Goal: Transaction & Acquisition: Subscribe to service/newsletter

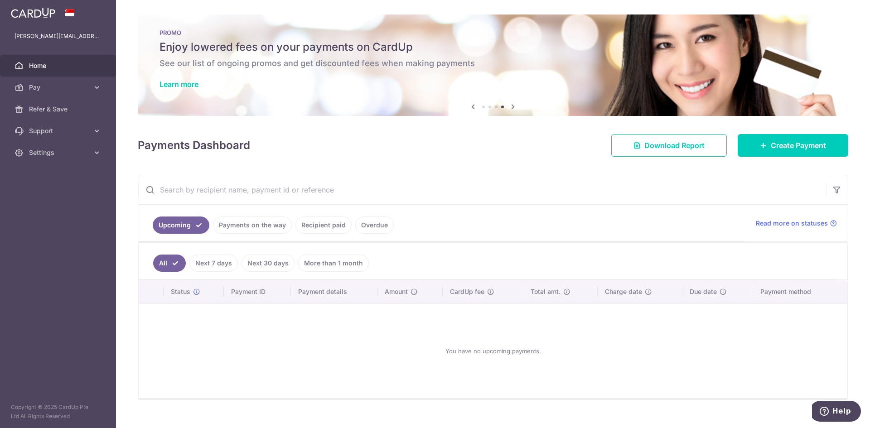
click at [274, 229] on link "Payments on the way" at bounding box center [252, 225] width 79 height 17
click at [312, 221] on link "Recipient paid" at bounding box center [323, 225] width 56 height 17
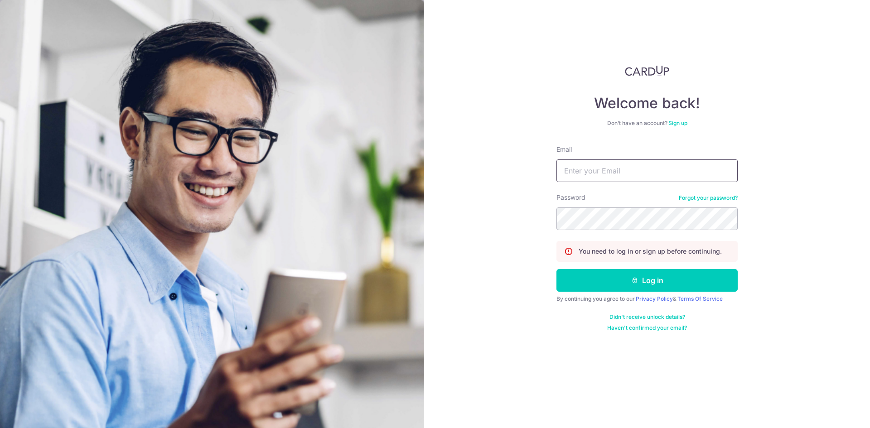
click at [671, 173] on input "Email" at bounding box center [646, 170] width 181 height 23
type input "[PERSON_NAME][EMAIL_ADDRESS][DOMAIN_NAME]"
click at [556, 269] on button "Log in" at bounding box center [646, 280] width 181 height 23
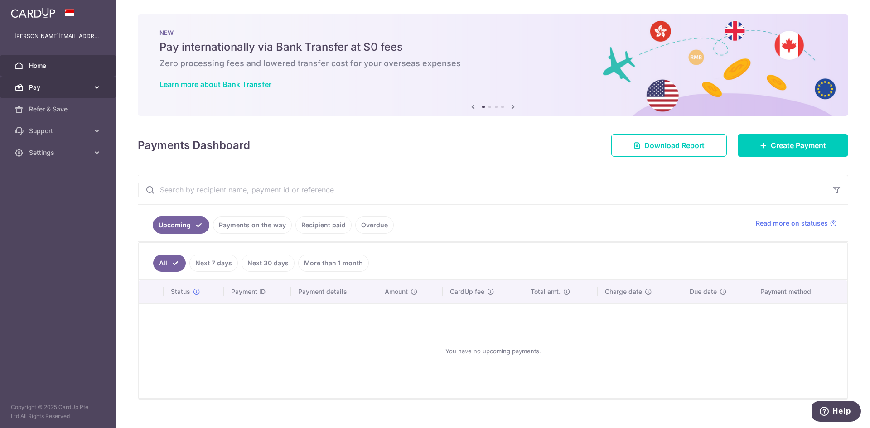
click at [77, 87] on span "Pay" at bounding box center [59, 87] width 60 height 9
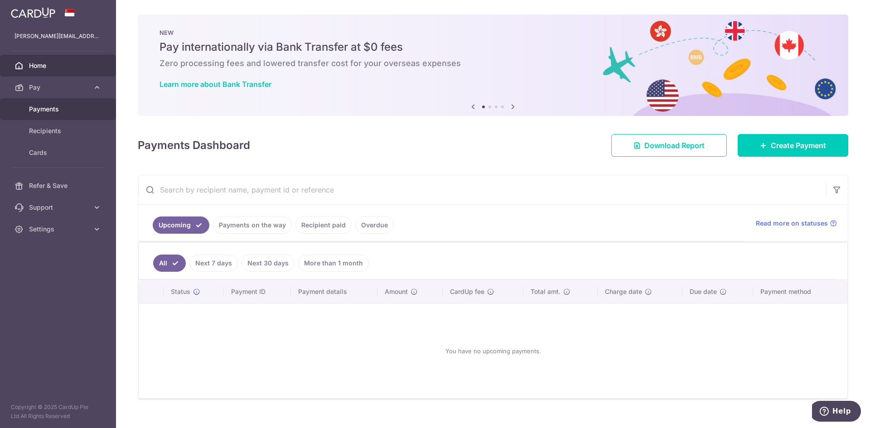
click at [79, 116] on link "Payments" at bounding box center [58, 109] width 116 height 22
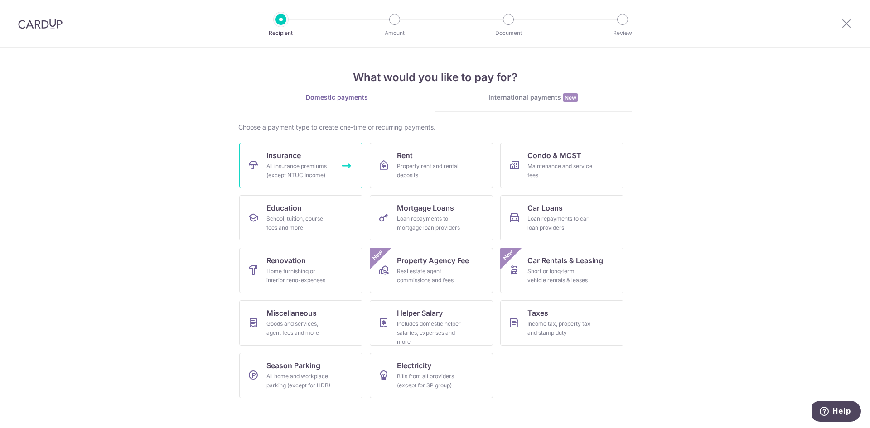
click at [285, 166] on div "All insurance premiums (except NTUC Income)" at bounding box center [298, 171] width 65 height 18
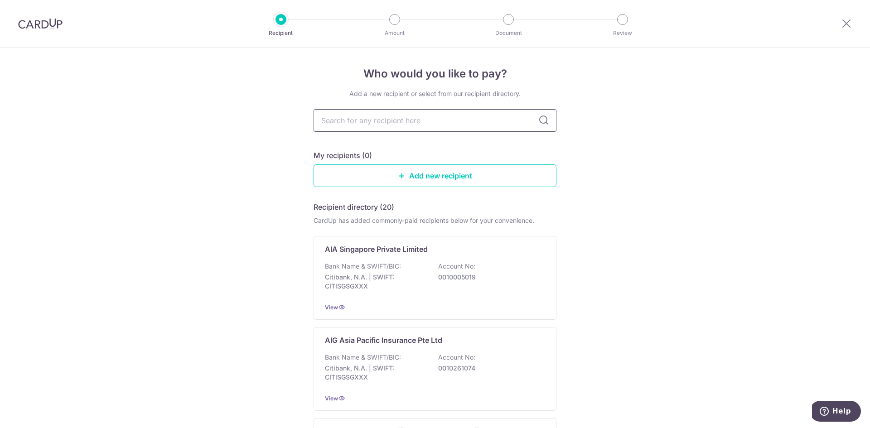
click at [430, 125] on input "text" at bounding box center [434, 120] width 243 height 23
type input "prudential"
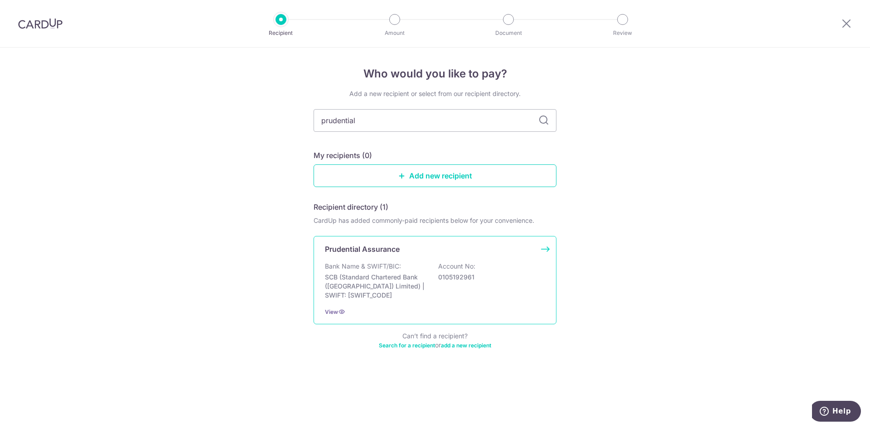
click at [436, 267] on div "Bank Name & SWIFT/BIC: SCB (Standard Chartered Bank (Singapore) Limited) | SWIF…" at bounding box center [435, 281] width 220 height 38
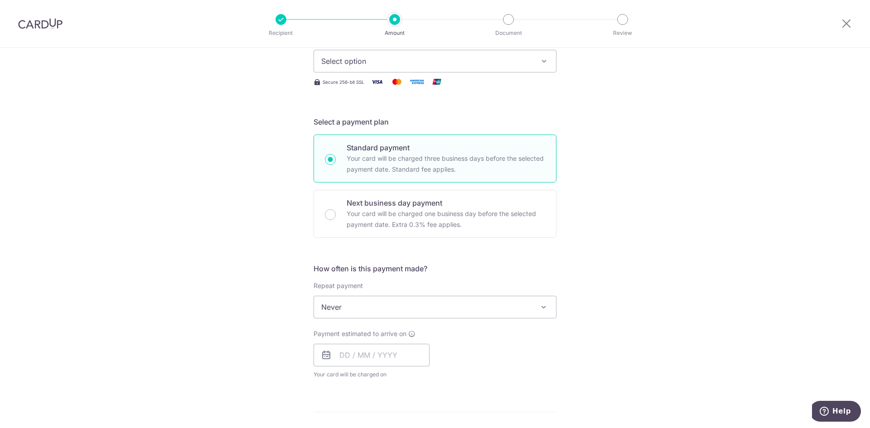
scroll to position [136, 0]
click at [509, 303] on span "Never" at bounding box center [435, 306] width 242 height 22
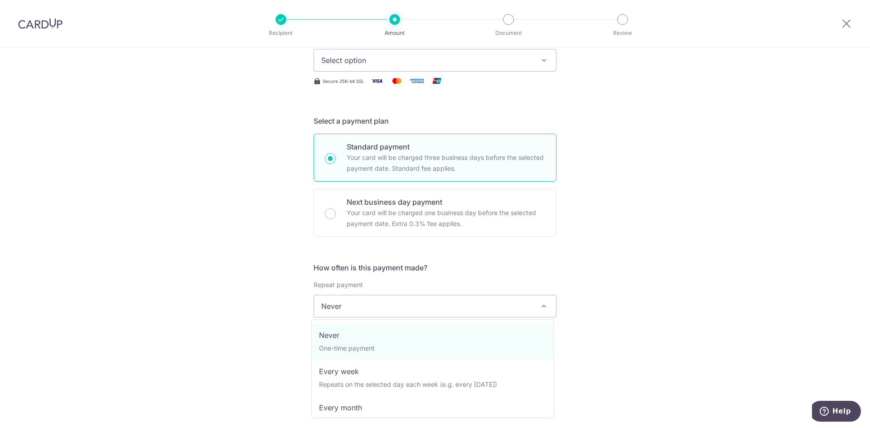
click at [631, 260] on div "Tell us more about your payment Enter payment amount SGD Select Card Select opt…" at bounding box center [435, 321] width 870 height 819
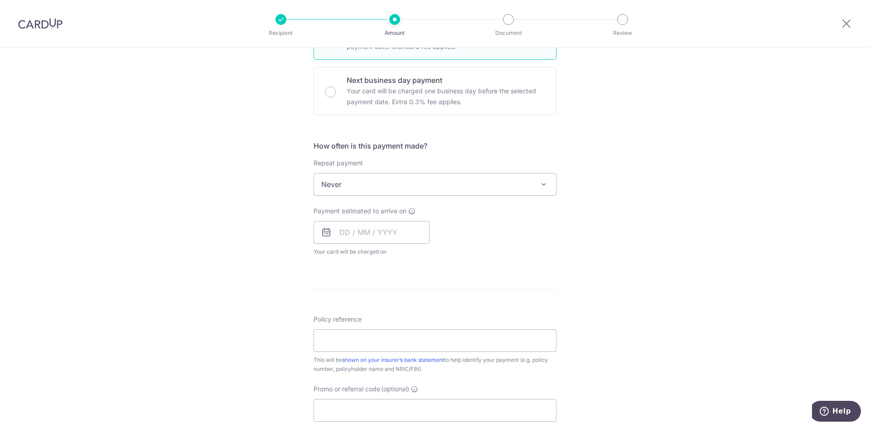
scroll to position [317, 0]
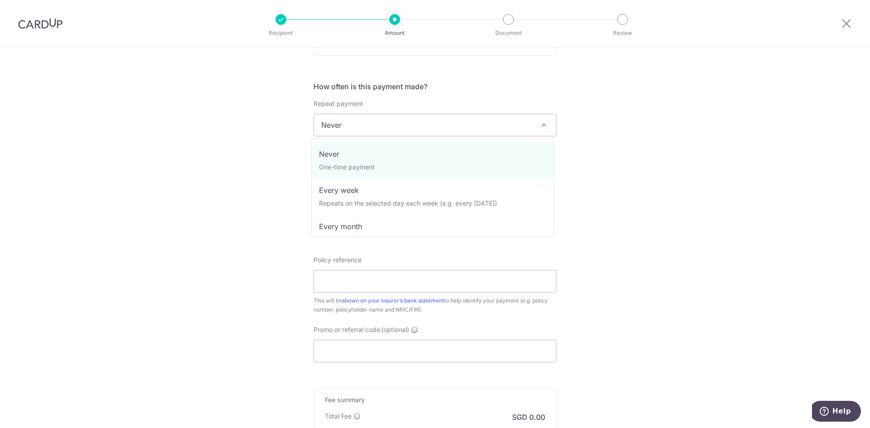
click at [491, 131] on span "Never" at bounding box center [435, 125] width 242 height 22
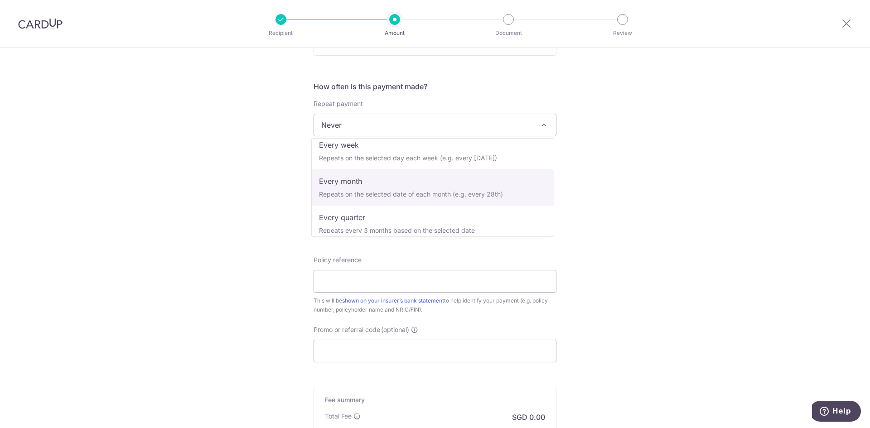
click at [674, 213] on div "Tell us more about your payment Enter payment amount SGD Select Card Select opt…" at bounding box center [435, 139] width 870 height 819
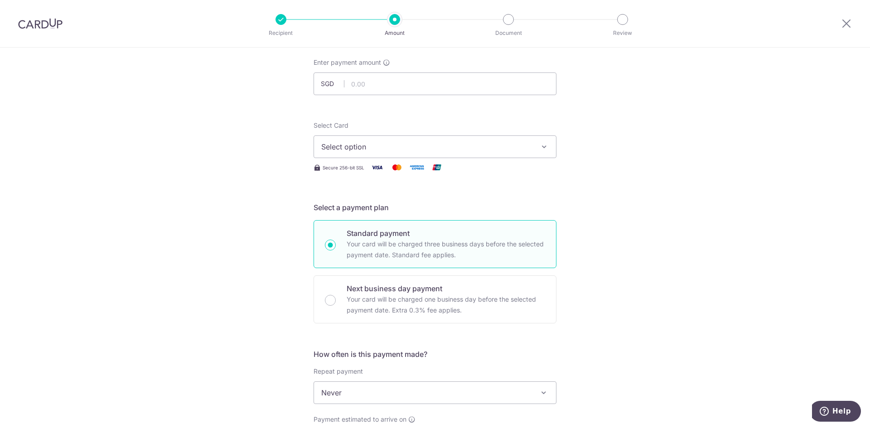
scroll to position [0, 0]
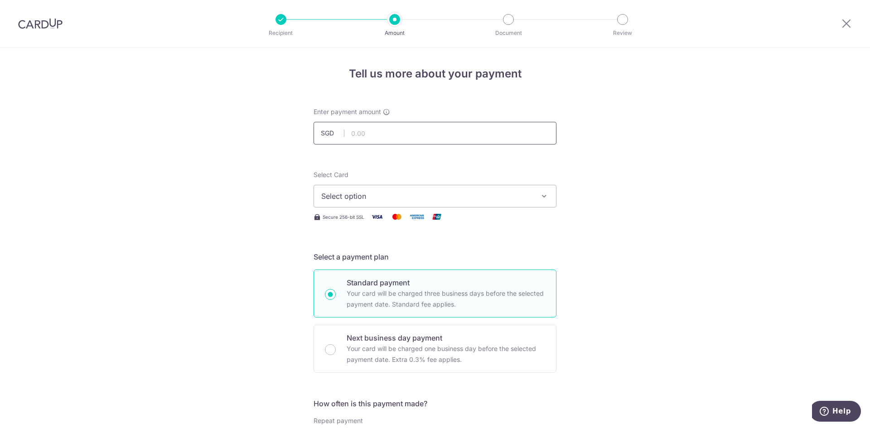
click at [411, 136] on input "text" at bounding box center [434, 133] width 243 height 23
type input "400.00"
click at [459, 193] on span "Select option" at bounding box center [426, 196] width 211 height 11
drag, startPoint x: 349, startPoint y: 256, endPoint x: 356, endPoint y: 256, distance: 7.7
click at [349, 256] on span "**** 8660" at bounding box center [360, 260] width 35 height 11
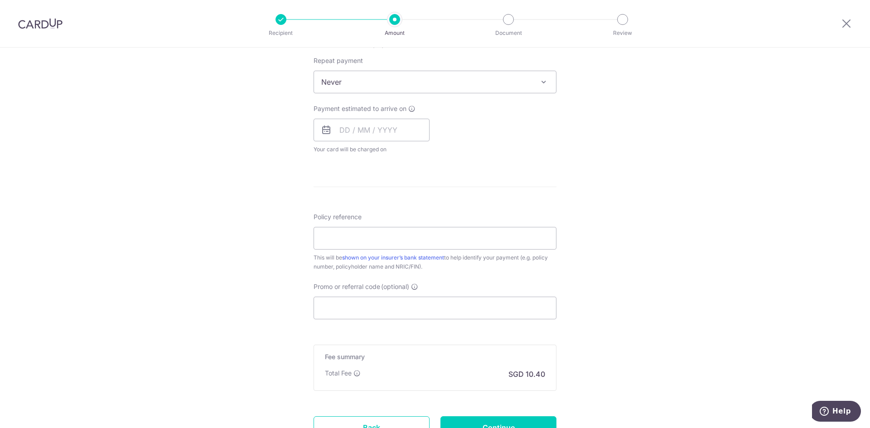
scroll to position [362, 0]
drag, startPoint x: 342, startPoint y: 122, endPoint x: 347, endPoint y: 125, distance: 6.5
click at [342, 122] on input "text" at bounding box center [371, 127] width 116 height 23
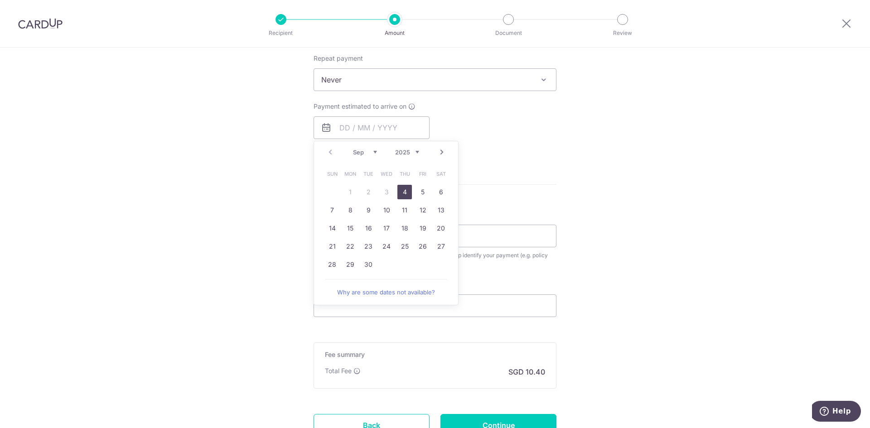
click at [544, 152] on div "How often is this payment made? Repeat payment Never Every week Every month Eve…" at bounding box center [434, 97] width 243 height 123
click at [341, 129] on input "text" at bounding box center [371, 127] width 116 height 23
click at [402, 192] on link "4" at bounding box center [404, 192] width 14 height 14
type input "[DATE]"
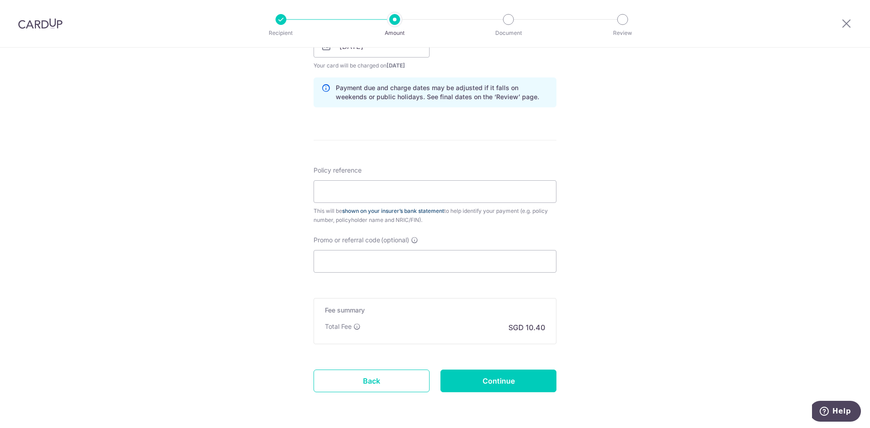
scroll to position [453, 0]
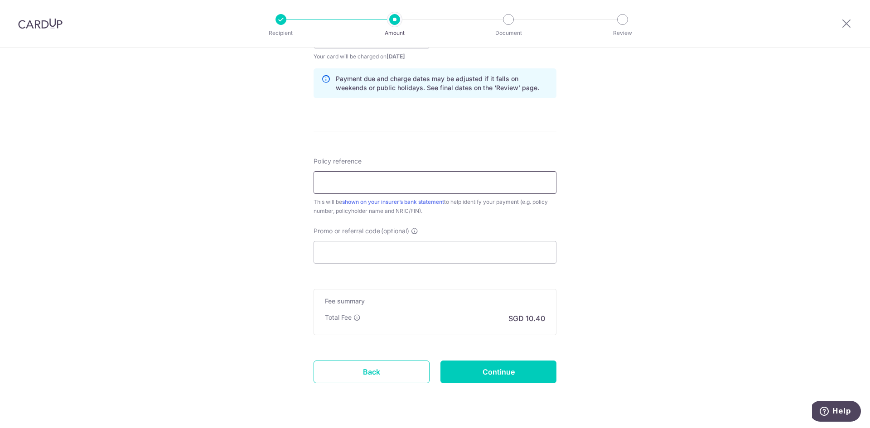
click at [386, 173] on input "Policy reference" at bounding box center [434, 182] width 243 height 23
click at [746, 158] on div "Tell us more about your payment Enter payment amount SGD 400.00 400.00 Select C…" at bounding box center [435, 23] width 870 height 857
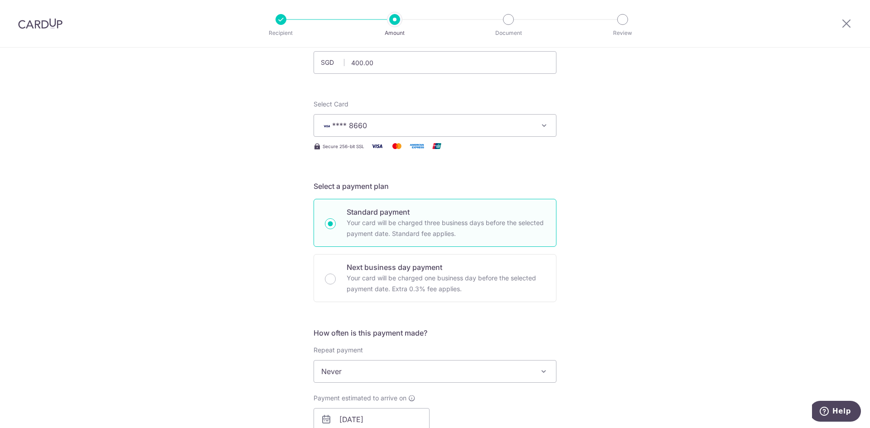
scroll to position [136, 0]
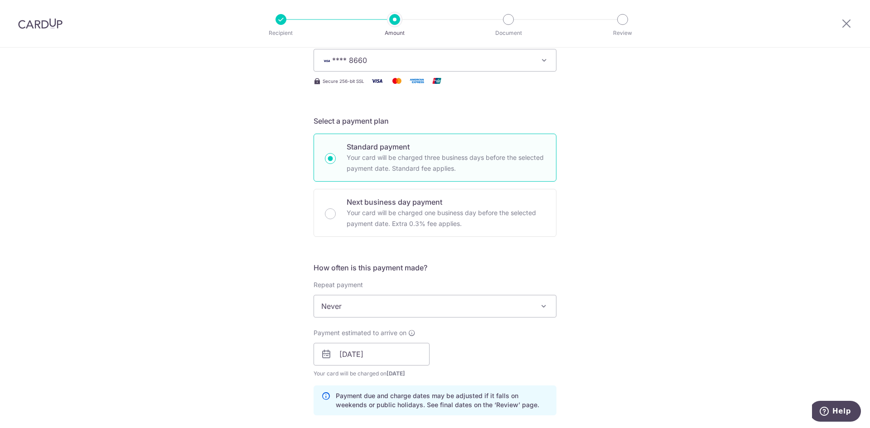
click at [449, 305] on span "Never" at bounding box center [435, 306] width 242 height 22
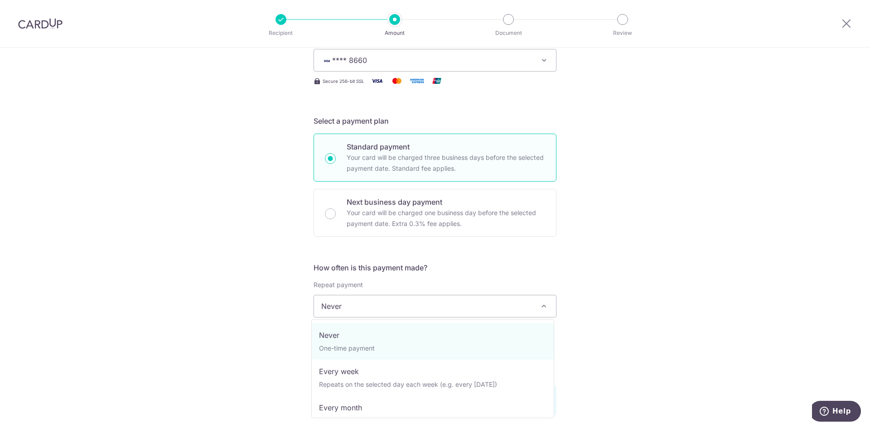
click at [654, 318] on div "Tell us more about your payment Enter payment amount SGD 400.00 400.00 Select C…" at bounding box center [435, 340] width 870 height 857
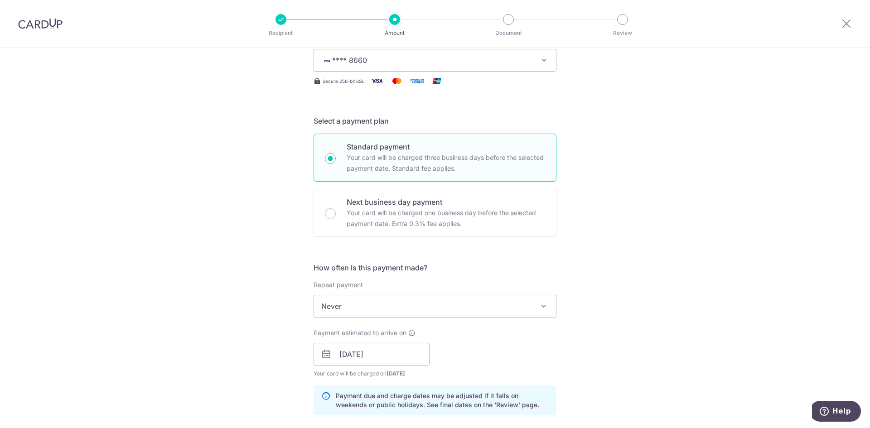
scroll to position [272, 0]
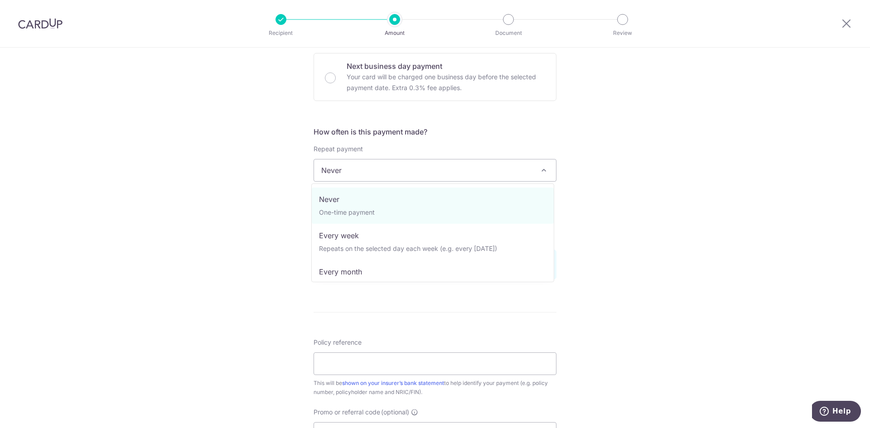
click at [523, 174] on span "Never" at bounding box center [435, 170] width 242 height 22
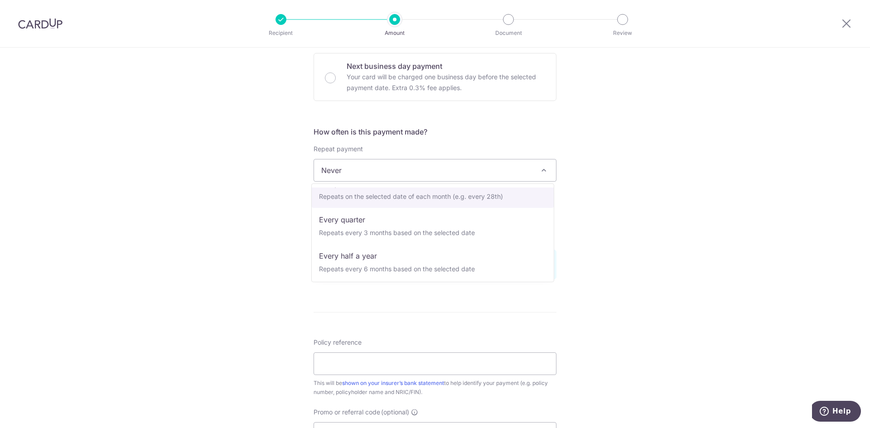
scroll to position [36, 0]
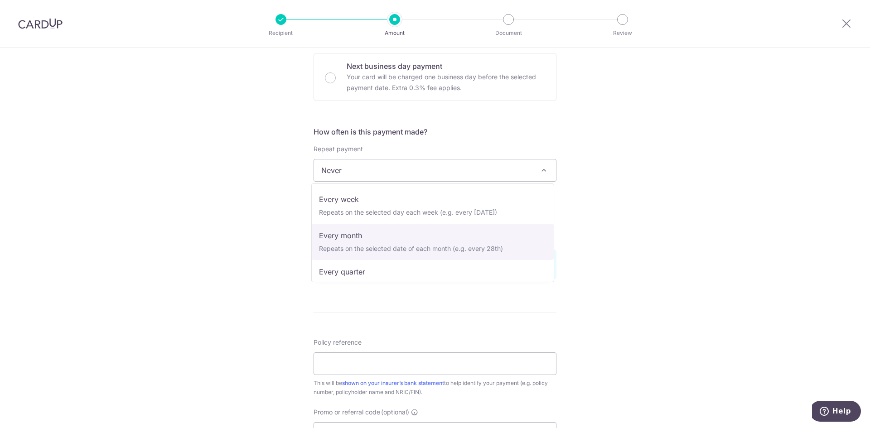
select select "3"
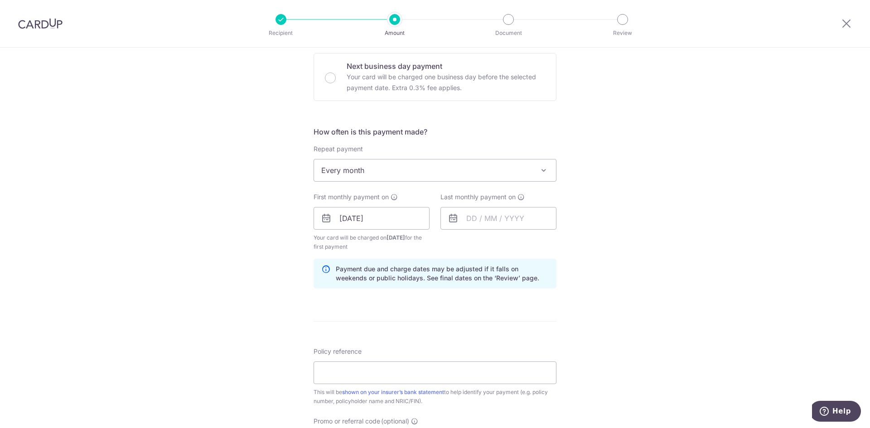
click at [704, 269] on div "Tell us more about your payment Enter payment amount SGD 400.00 400.00 Select C…" at bounding box center [435, 209] width 870 height 866
click at [339, 219] on input "04/09/2025" at bounding box center [371, 218] width 116 height 23
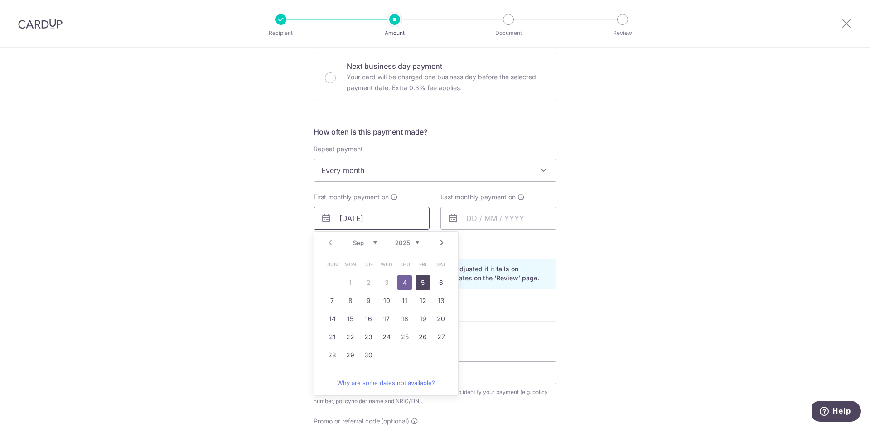
drag, startPoint x: 420, startPoint y: 283, endPoint x: 403, endPoint y: 218, distance: 67.3
click at [420, 283] on link "5" at bounding box center [422, 282] width 14 height 14
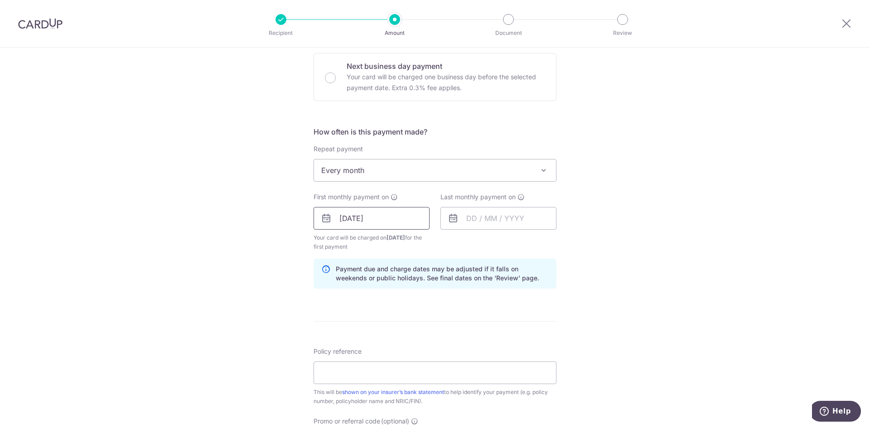
click at [342, 220] on input "05/09/2025" at bounding box center [371, 218] width 116 height 23
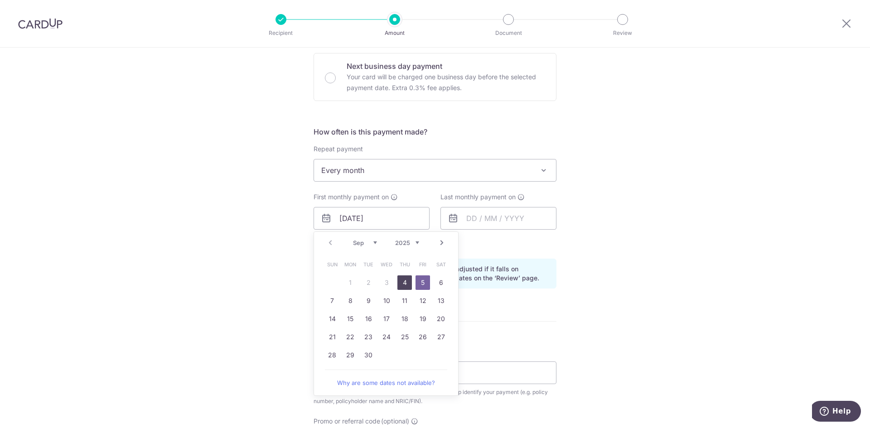
click at [403, 279] on link "4" at bounding box center [404, 282] width 14 height 14
type input "04/09/2025"
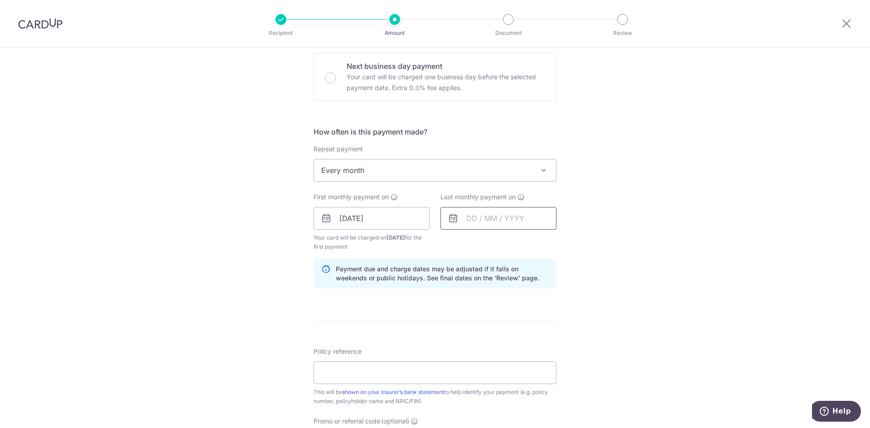
click at [467, 221] on input "text" at bounding box center [498, 218] width 116 height 23
click at [539, 243] on select "2025 2026 2027 2028 2029 2030 2031 2032 2033 2034 2035" at bounding box center [534, 242] width 24 height 7
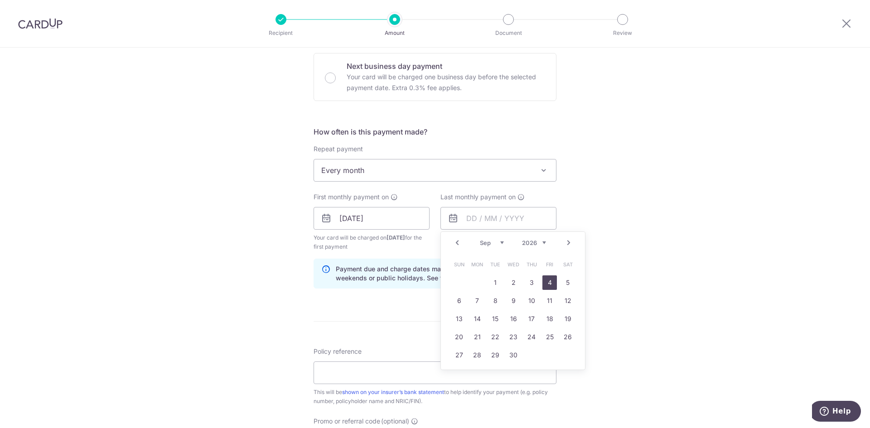
click at [547, 284] on link "4" at bounding box center [549, 282] width 14 height 14
type input "04/09/2026"
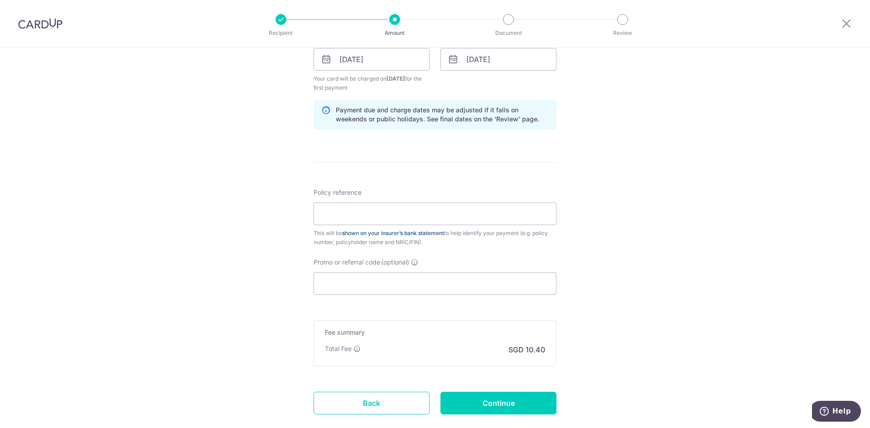
scroll to position [453, 0]
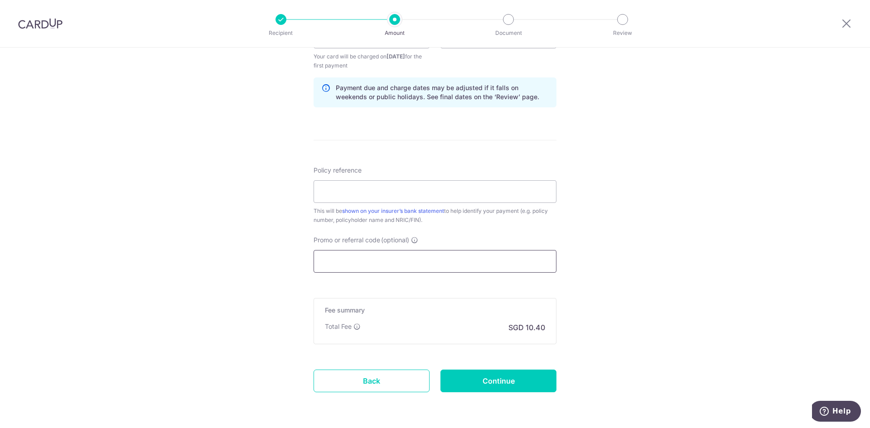
click at [405, 261] on input "Promo or referral code (optional)" at bounding box center [434, 261] width 243 height 23
paste input "REC185"
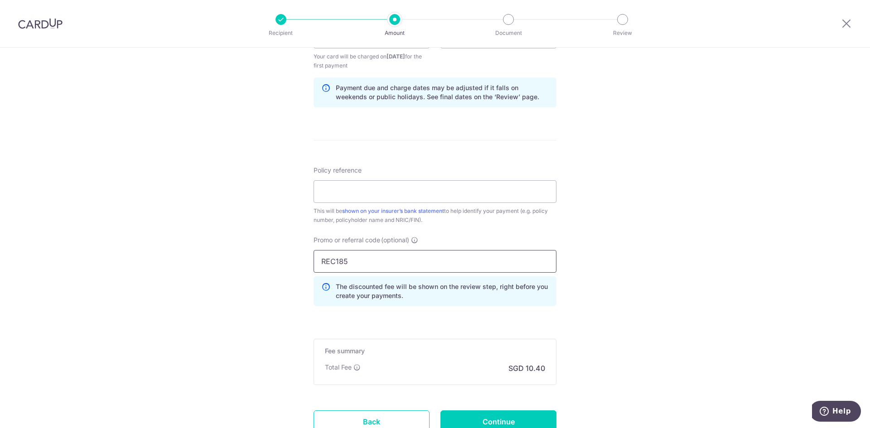
type input "REC185"
click at [674, 271] on div "Tell us more about your payment Enter payment amount SGD 400.00 400.00 Select C…" at bounding box center [435, 48] width 870 height 906
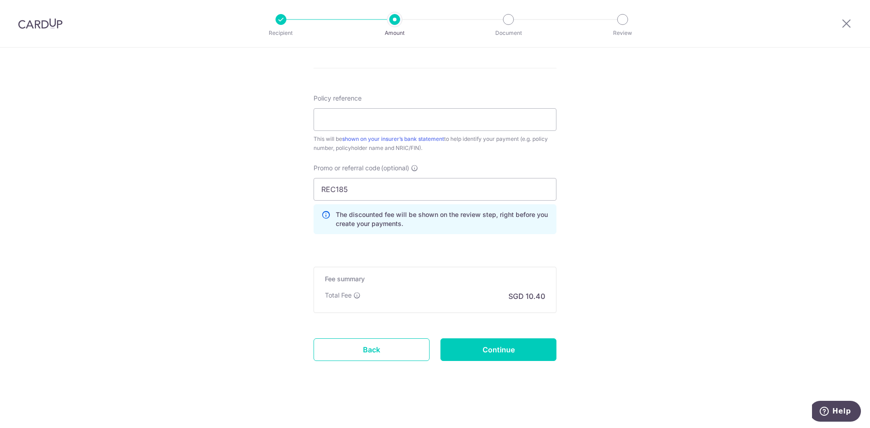
scroll to position [526, 0]
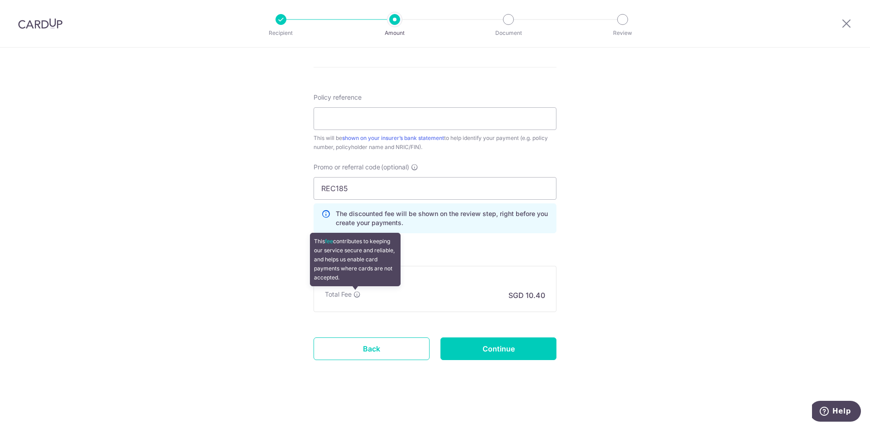
click at [354, 296] on icon at bounding box center [356, 294] width 7 height 7
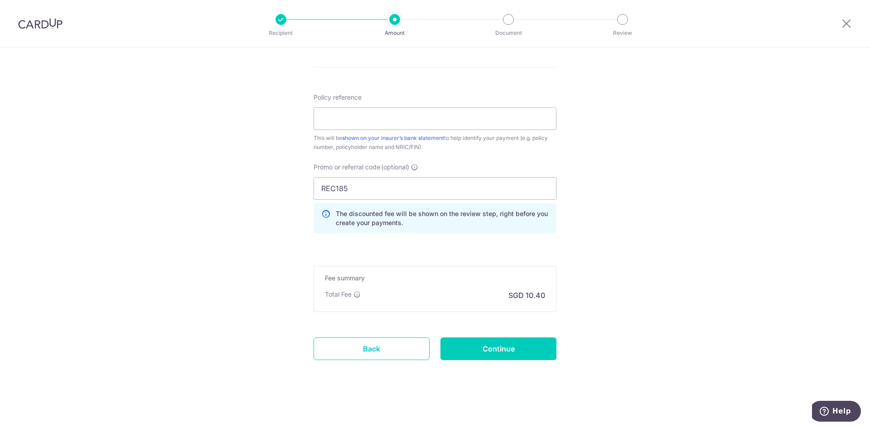
click at [522, 297] on p "SGD 10.40" at bounding box center [526, 295] width 37 height 11
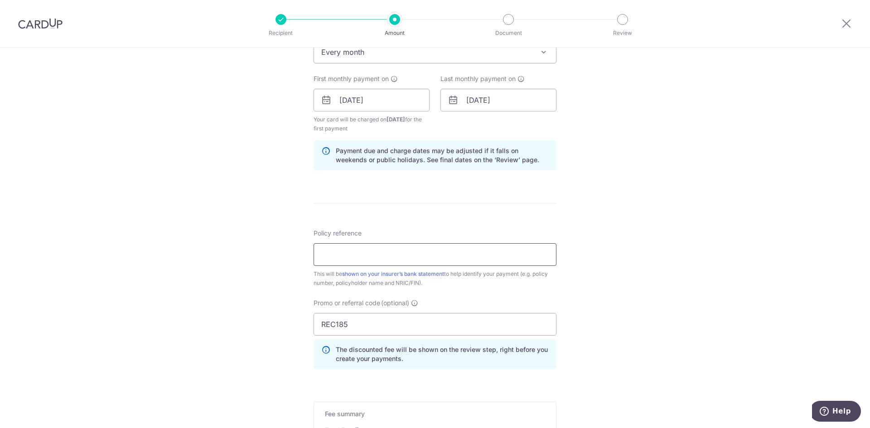
click at [358, 260] on input "Policy reference" at bounding box center [434, 254] width 243 height 23
paste input "64172138"
type input "64172138"
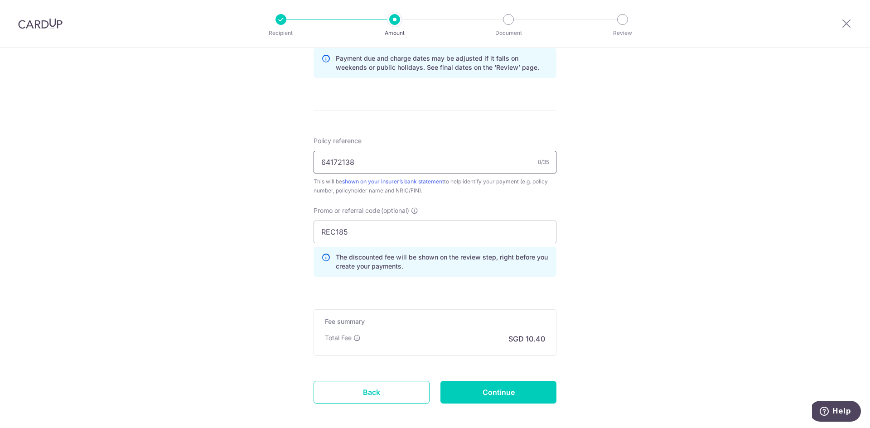
scroll to position [526, 0]
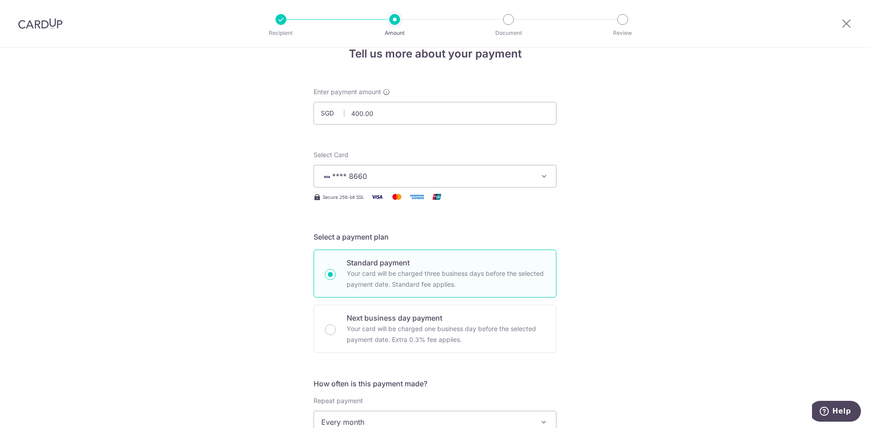
scroll to position [0, 0]
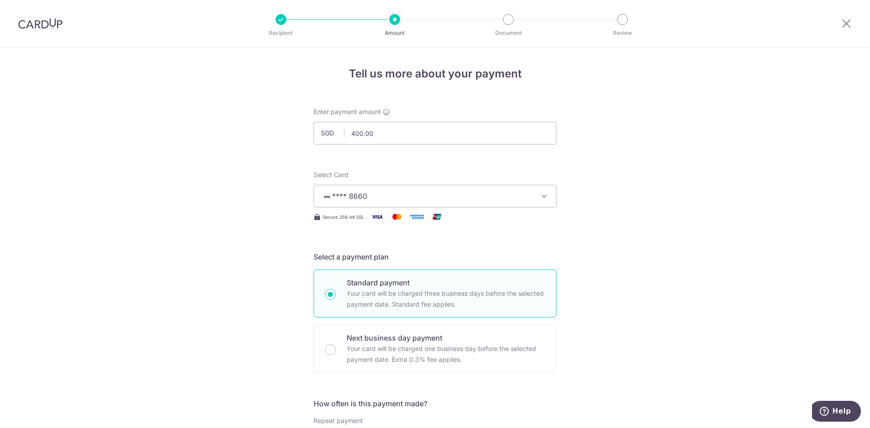
click at [404, 132] on input "400.00" at bounding box center [434, 133] width 243 height 23
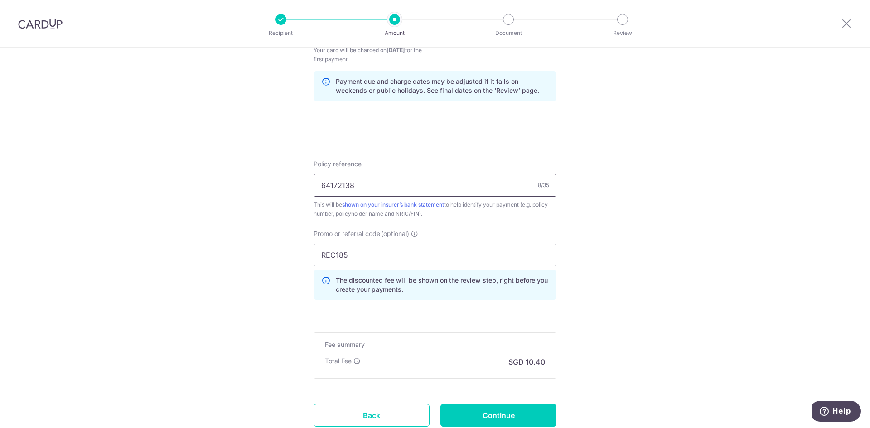
scroll to position [526, 0]
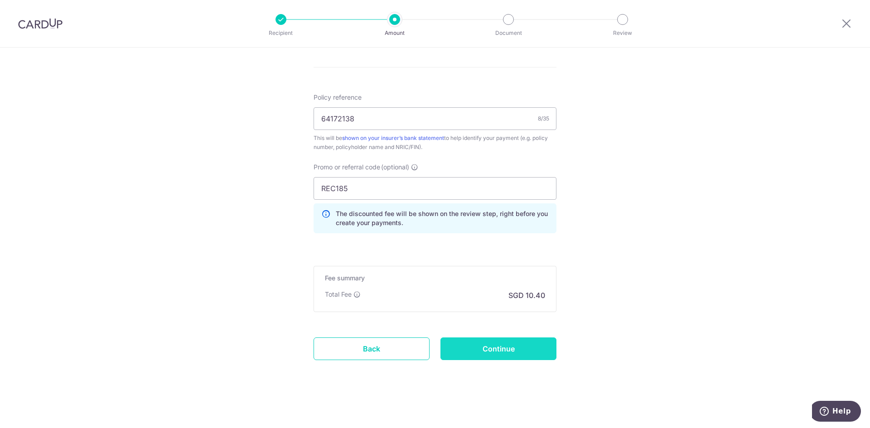
click at [496, 352] on input "Continue" at bounding box center [498, 348] width 116 height 23
type input "Create Schedule"
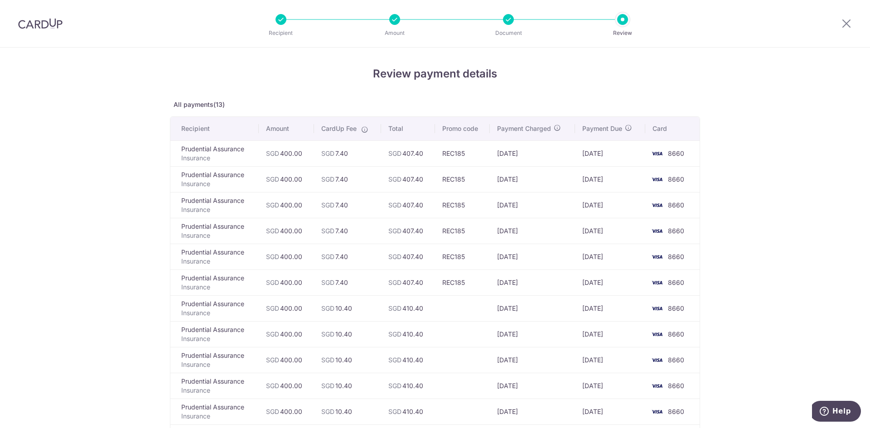
click at [787, 282] on div "Review payment details All payments(13) Recipient Amount CardUp Fee Total Promo…" at bounding box center [435, 338] width 870 height 581
drag, startPoint x: 342, startPoint y: 307, endPoint x: 607, endPoint y: 318, distance: 265.2
click at [607, 318] on tr "Prudential Assurance Insurance SGD 400.00 SGD 10.40 SGD 410.40 [DATE] [DATE] 86…" at bounding box center [434, 308] width 529 height 26
click at [607, 318] on td "[DATE]" at bounding box center [610, 308] width 70 height 26
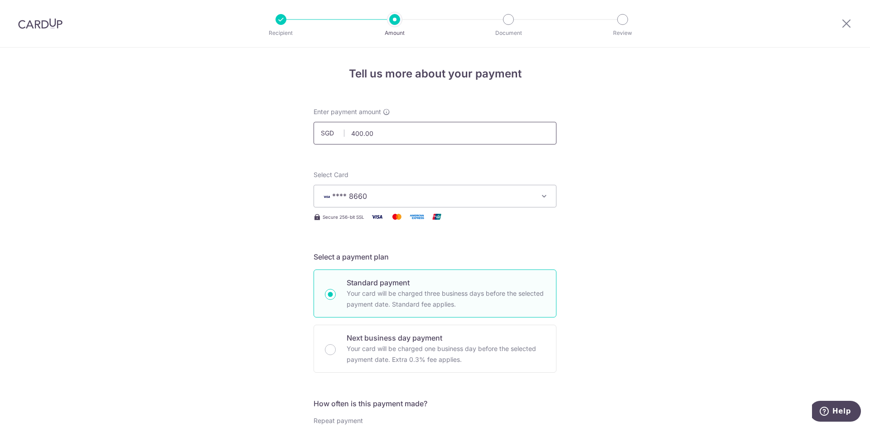
click at [434, 135] on input "400.00" at bounding box center [434, 133] width 243 height 23
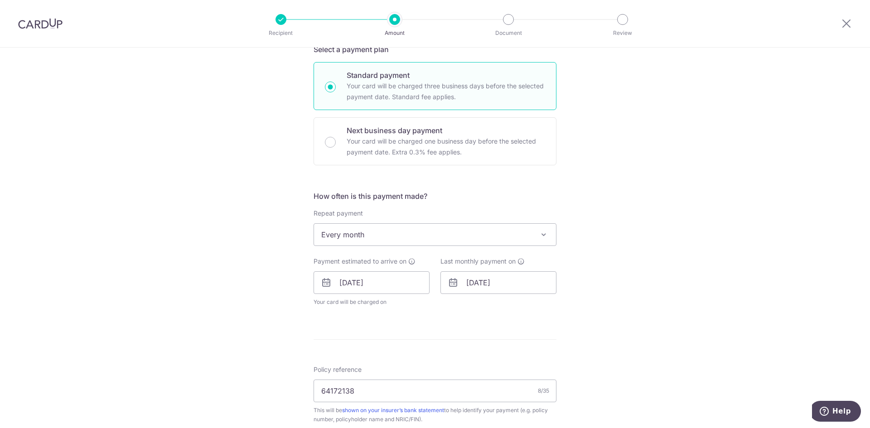
scroll to position [226, 0]
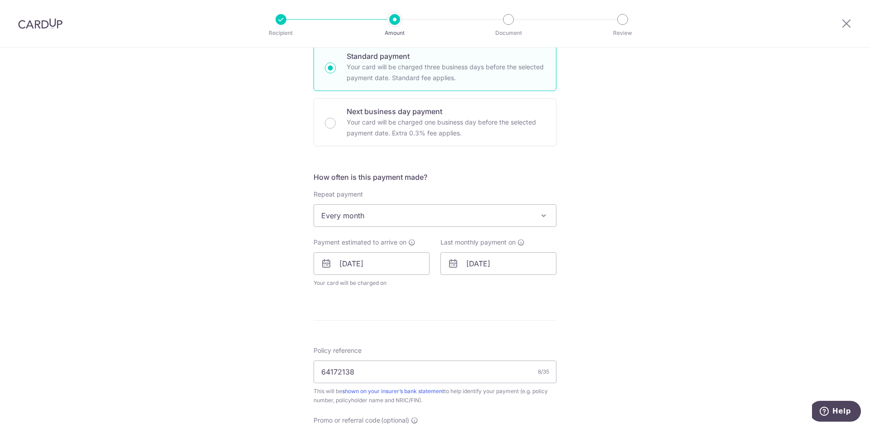
click at [396, 218] on span "Every month" at bounding box center [435, 216] width 242 height 22
click at [388, 261] on input "04/09/2025" at bounding box center [371, 263] width 116 height 23
click at [521, 262] on input "04/09/2026" at bounding box center [498, 263] width 116 height 23
click at [454, 291] on link "Prev" at bounding box center [457, 288] width 11 height 11
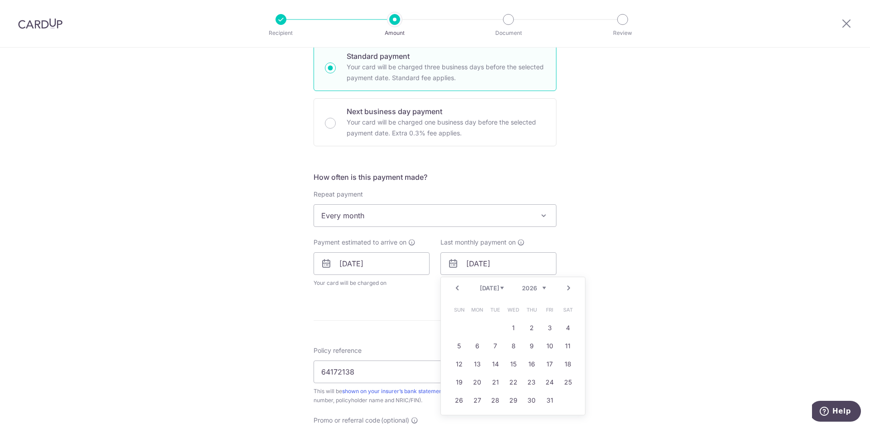
click at [454, 291] on link "Prev" at bounding box center [457, 288] width 11 height 11
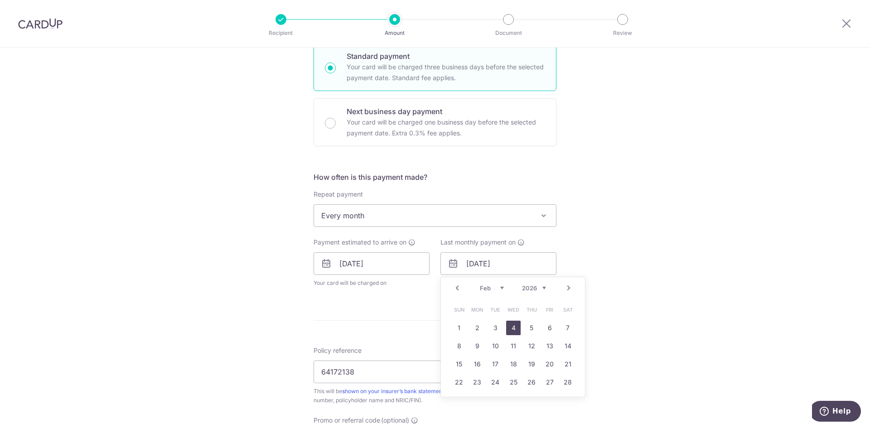
click at [508, 332] on link "4" at bounding box center [513, 328] width 14 height 14
type input "04/02/2026"
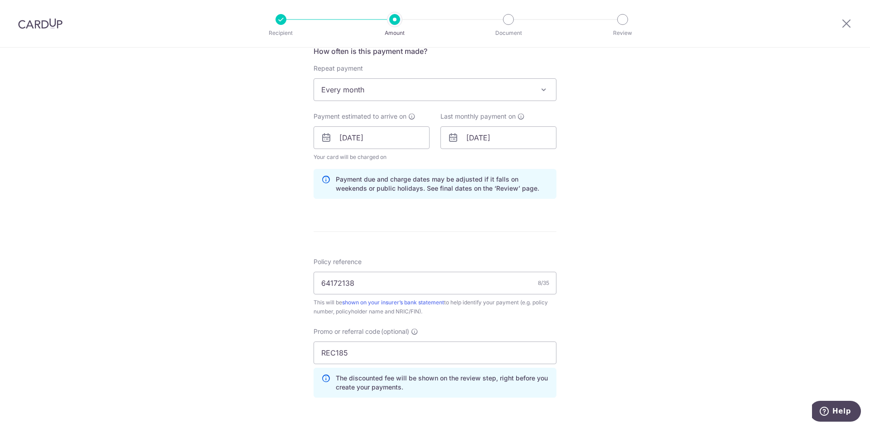
scroll to position [362, 0]
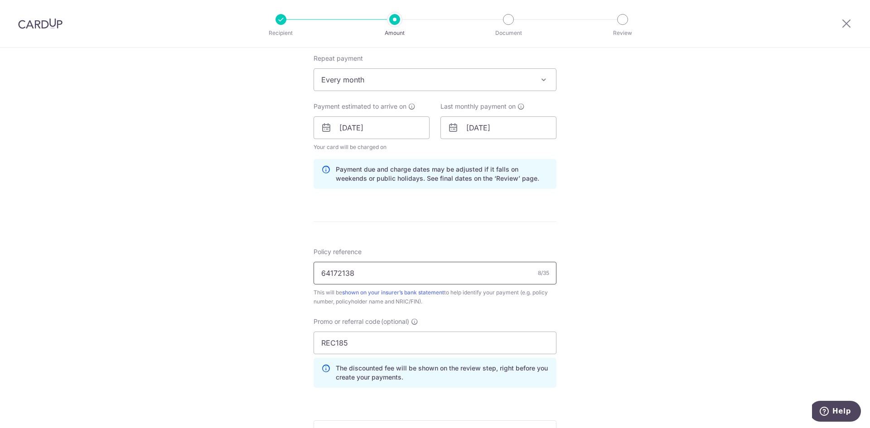
click at [324, 272] on input "64172138" at bounding box center [434, 273] width 243 height 23
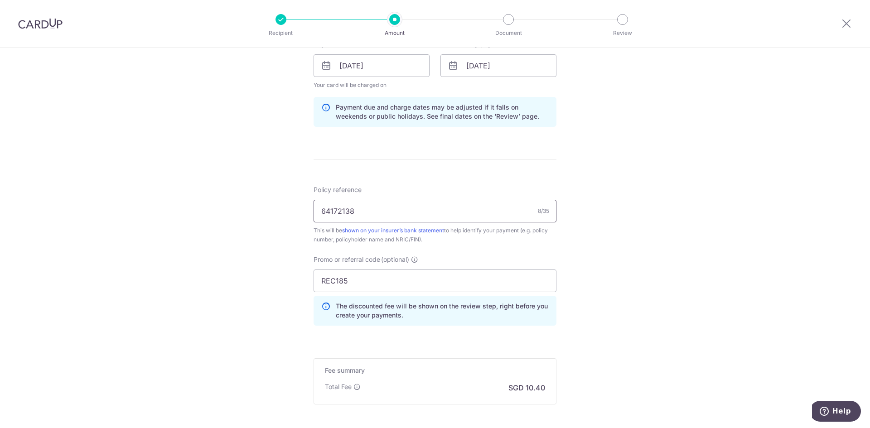
scroll to position [498, 0]
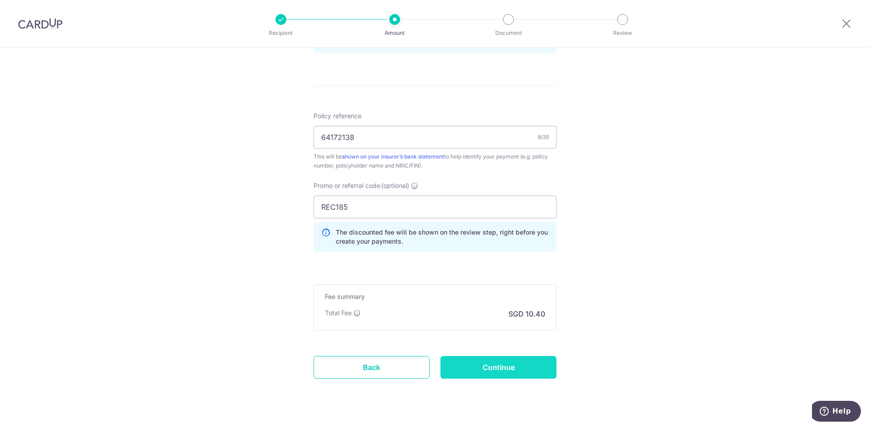
click at [509, 372] on input "Continue" at bounding box center [498, 367] width 116 height 23
type input "Update Schedule"
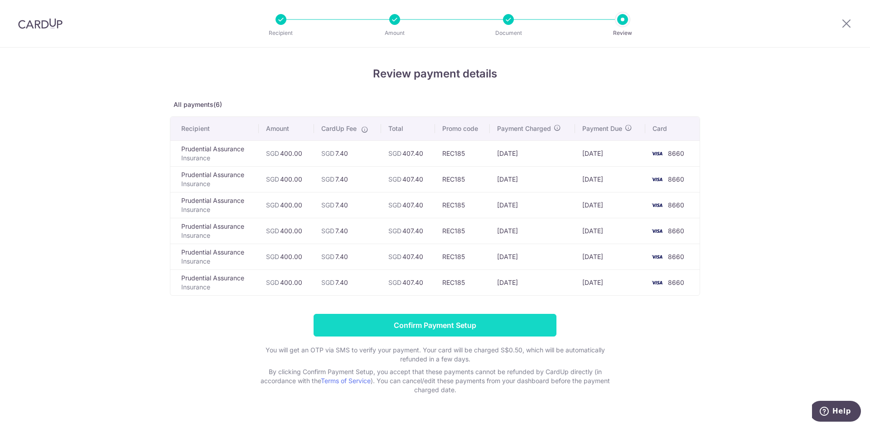
click at [490, 325] on input "Confirm Payment Setup" at bounding box center [434, 325] width 243 height 23
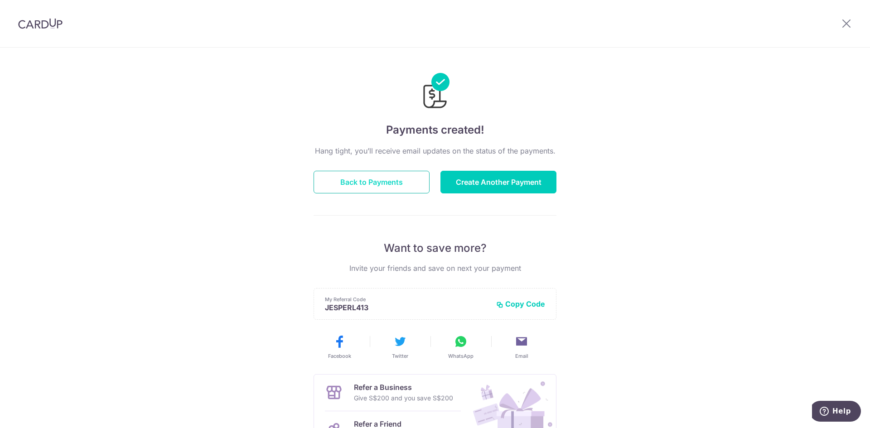
click at [394, 183] on button "Back to Payments" at bounding box center [371, 182] width 116 height 23
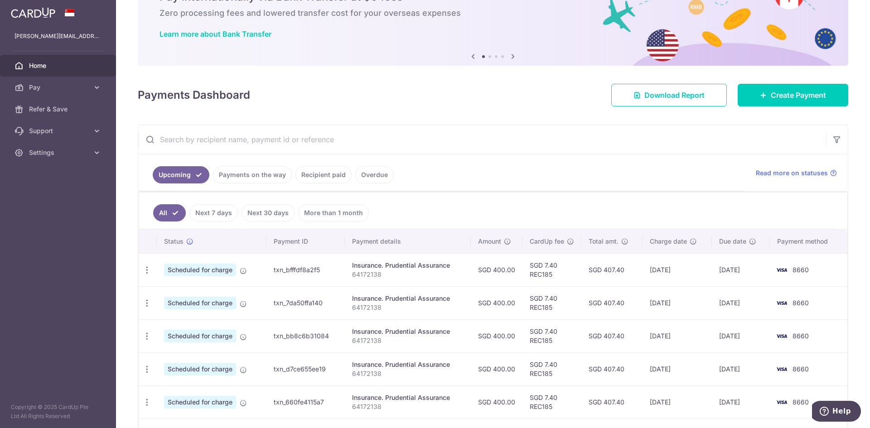
scroll to position [118, 0]
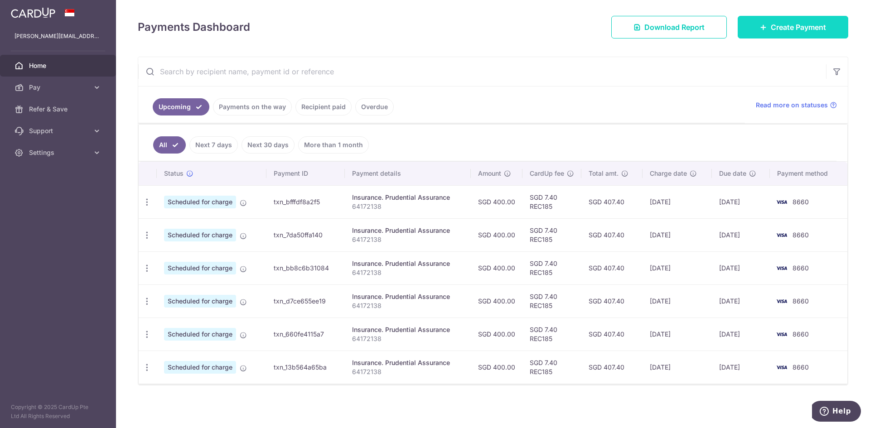
click at [808, 29] on span "Create Payment" at bounding box center [797, 27] width 55 height 11
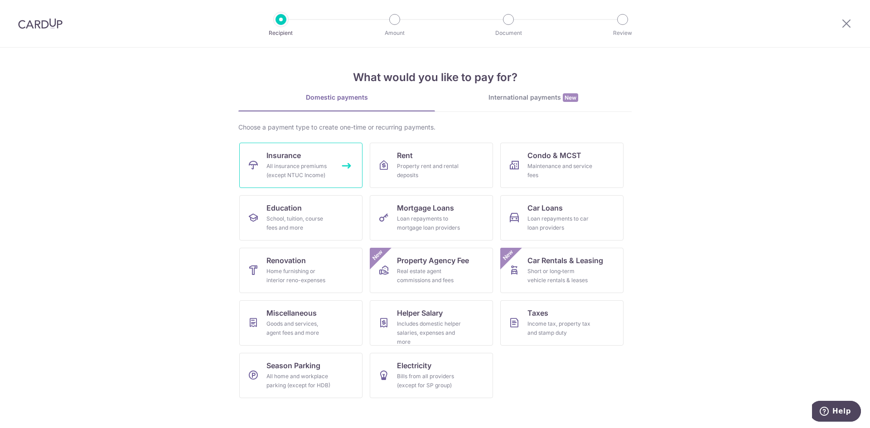
click at [303, 152] on link "Insurance All insurance premiums (except NTUC Income)" at bounding box center [300, 165] width 123 height 45
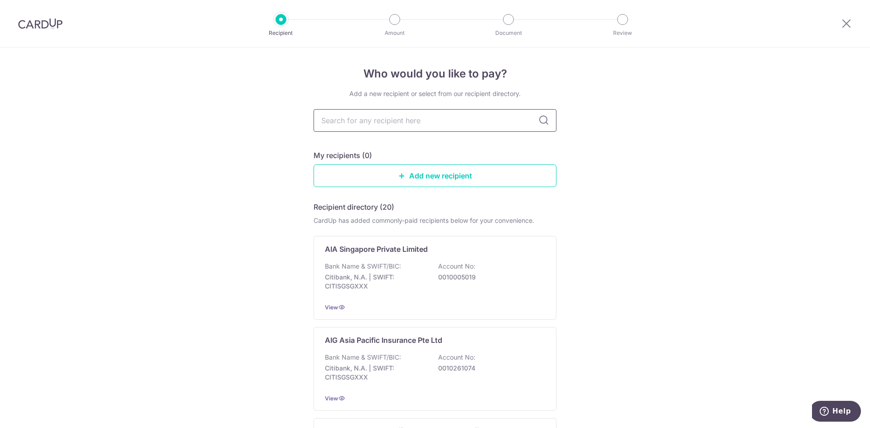
click at [440, 121] on input "text" at bounding box center [434, 120] width 243 height 23
type input "aia"
click at [452, 268] on p "Account No:" at bounding box center [456, 266] width 37 height 9
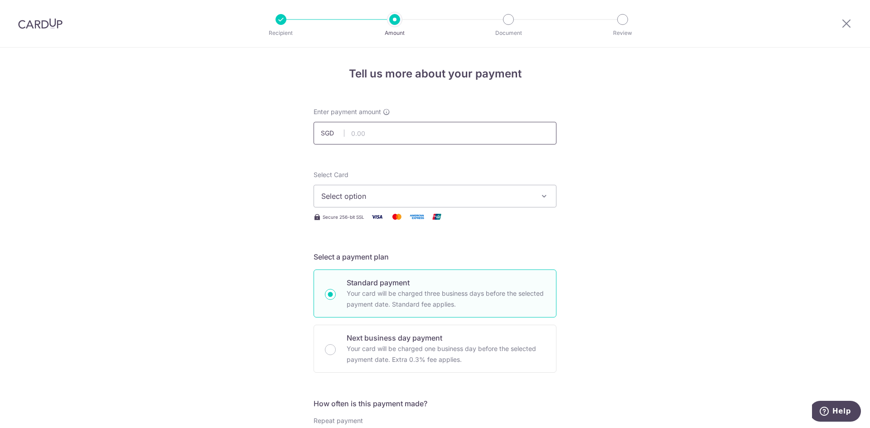
click at [395, 136] on input "text" at bounding box center [434, 133] width 243 height 23
click at [428, 132] on input "text" at bounding box center [434, 133] width 243 height 23
type input "200.00"
click at [470, 196] on span "Select option" at bounding box center [426, 196] width 211 height 11
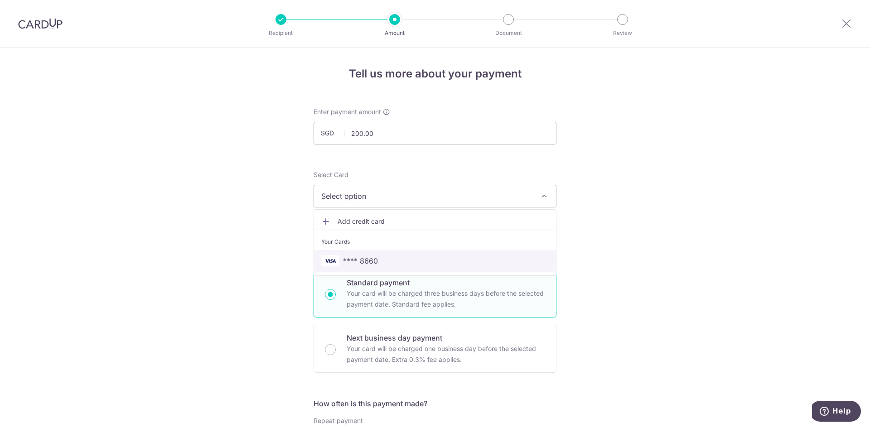
click at [387, 261] on span "**** 8660" at bounding box center [434, 260] width 227 height 11
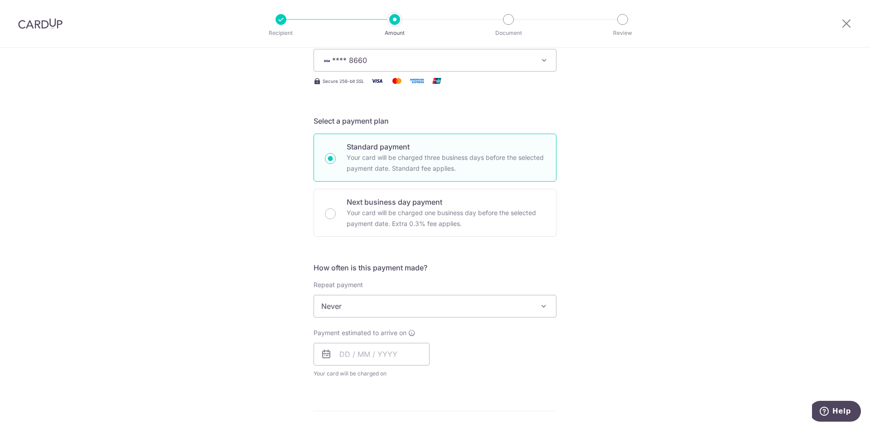
click at [429, 308] on span "Never" at bounding box center [435, 306] width 242 height 22
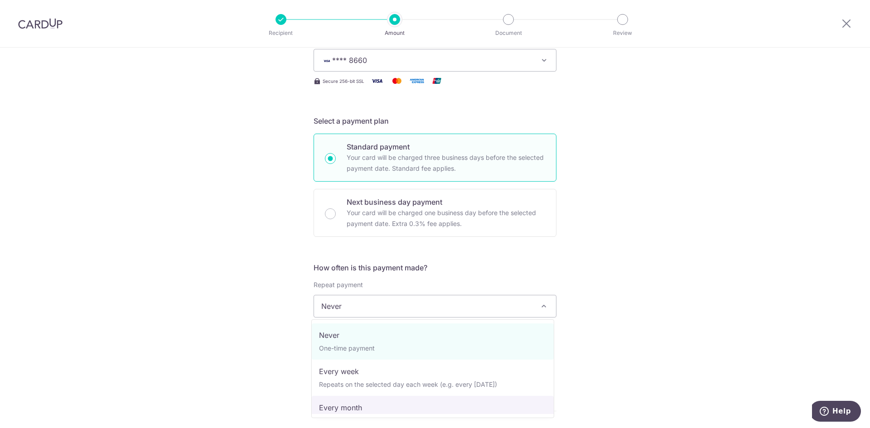
select select "3"
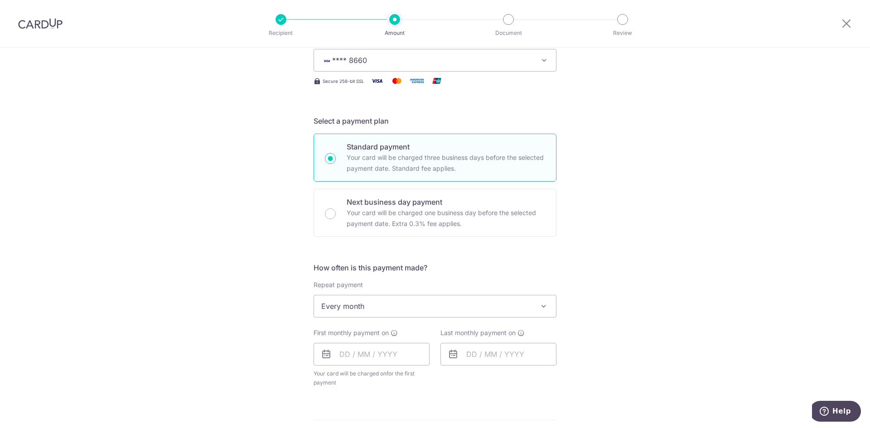
click at [695, 294] on div "Tell us more about your payment Enter payment amount SGD 200.00 200.00 Select C…" at bounding box center [435, 326] width 870 height 828
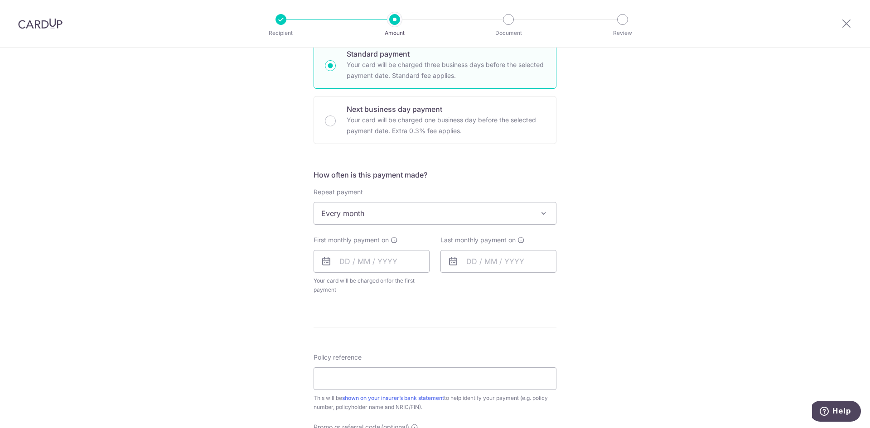
scroll to position [317, 0]
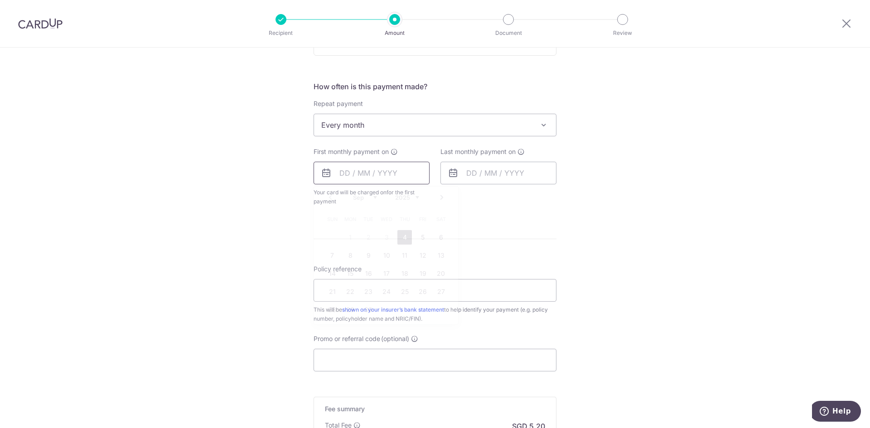
click at [340, 174] on input "text" at bounding box center [371, 173] width 116 height 23
drag, startPoint x: 627, startPoint y: 206, endPoint x: 603, endPoint y: 206, distance: 24.5
click at [627, 206] on div "Tell us more about your payment Enter payment amount SGD 200.00 200.00 Select C…" at bounding box center [435, 144] width 870 height 828
click at [335, 175] on input "text" at bounding box center [371, 173] width 116 height 23
click at [406, 236] on link "4" at bounding box center [404, 237] width 14 height 14
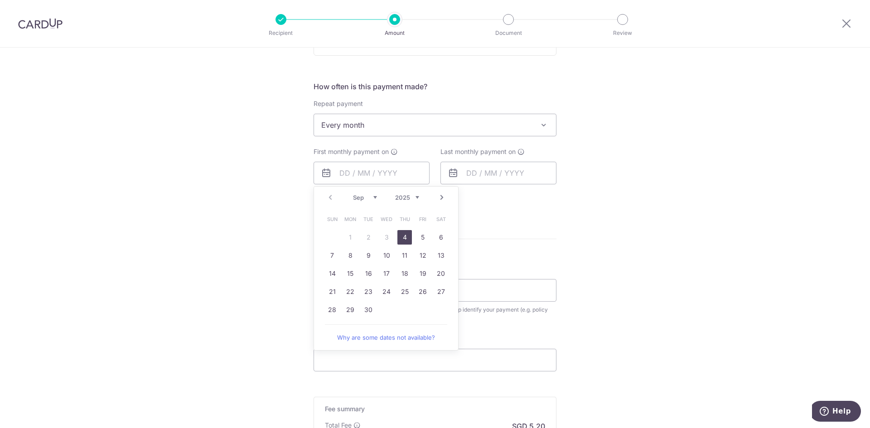
type input "04/09/2025"
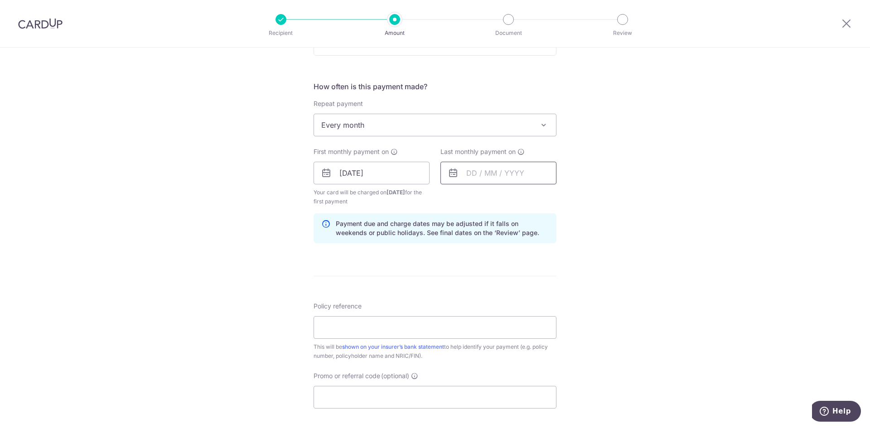
click at [469, 172] on input "text" at bounding box center [498, 173] width 116 height 23
click at [567, 196] on link "Next" at bounding box center [568, 197] width 11 height 11
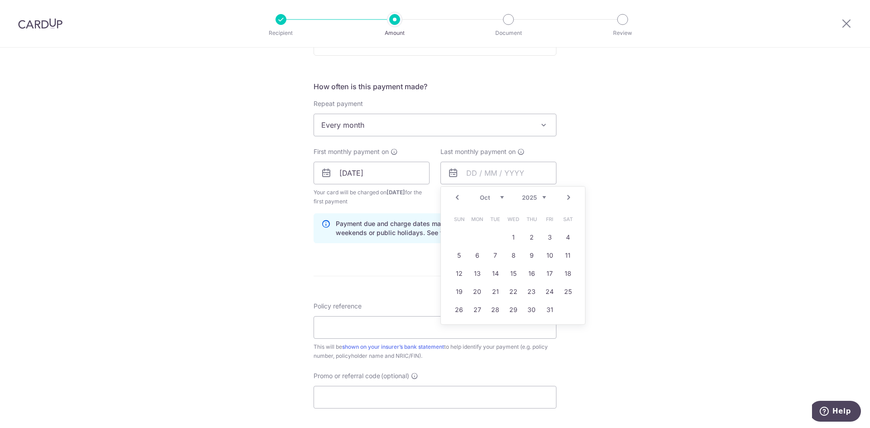
click at [567, 196] on link "Next" at bounding box center [568, 197] width 11 height 11
click at [514, 239] on link "4" at bounding box center [513, 237] width 14 height 14
type input "04/02/2026"
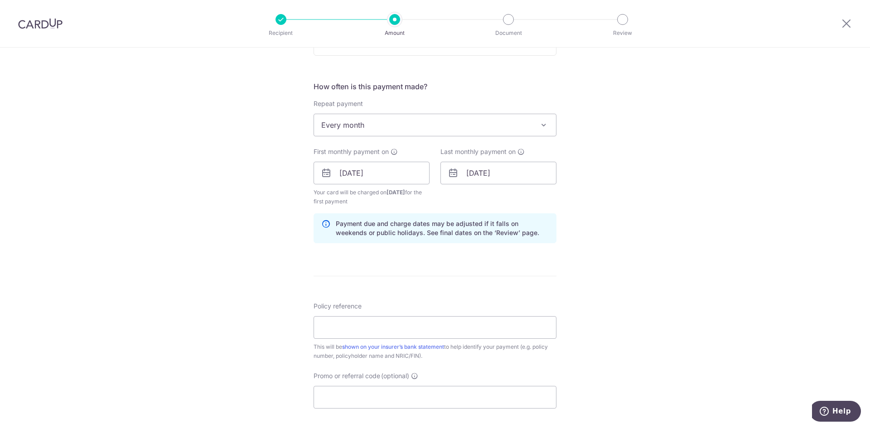
click at [632, 226] on div "Tell us more about your payment Enter payment amount SGD 200.00 200.00 Select C…" at bounding box center [435, 163] width 870 height 866
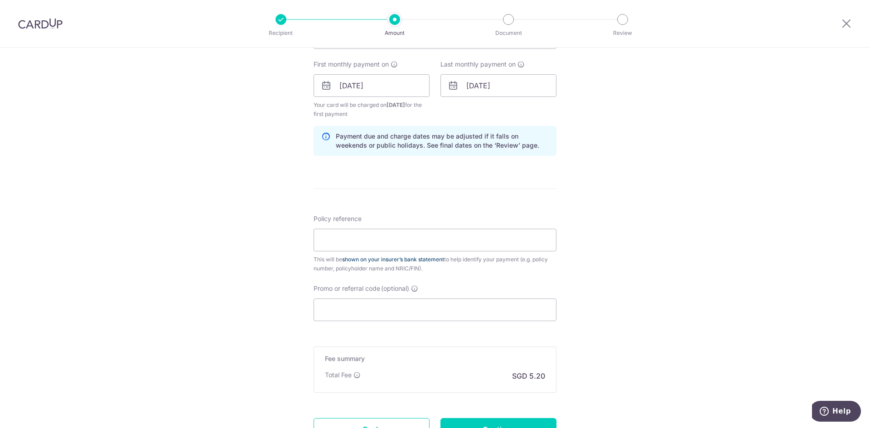
scroll to position [408, 0]
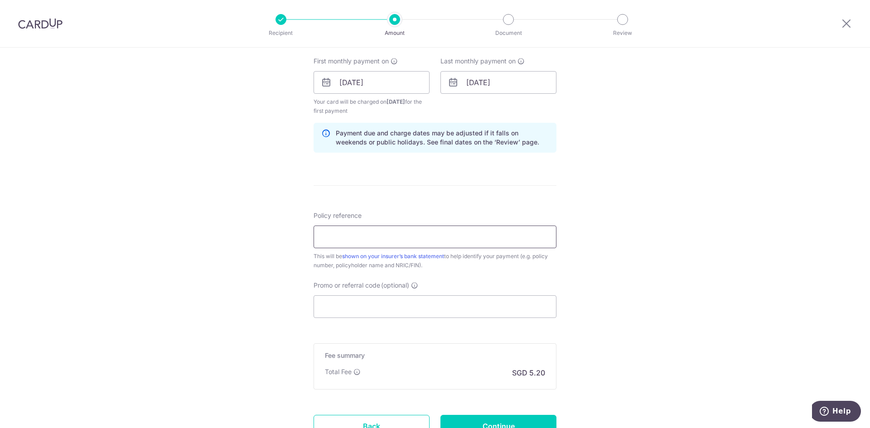
click at [388, 236] on input "Policy reference" at bounding box center [434, 237] width 243 height 23
paste input "U125002268"
type input "U125002268"
click at [414, 300] on input "Promo or referral code (optional)" at bounding box center [434, 306] width 243 height 23
click at [411, 304] on input "Promo or referral code (optional)" at bounding box center [434, 306] width 243 height 23
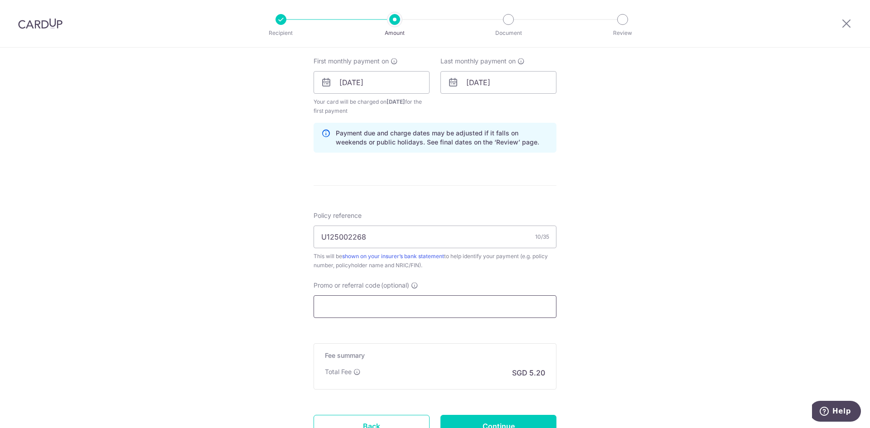
paste input "REC185"
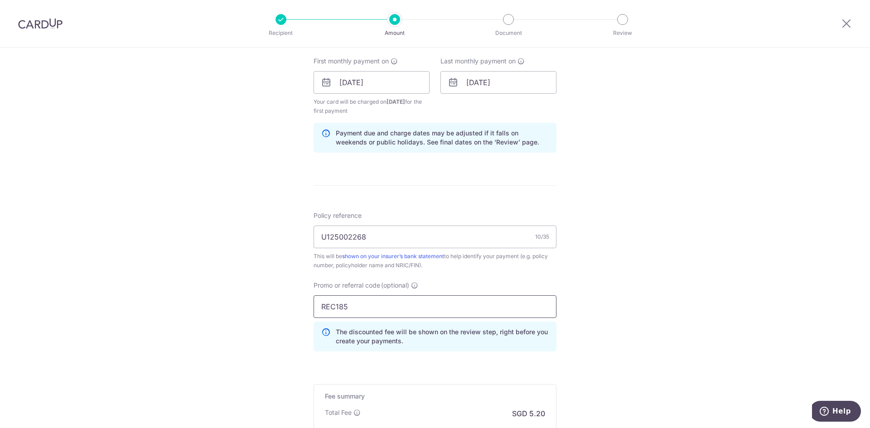
type input "REC185"
click at [636, 284] on div "Tell us more about your payment Enter payment amount SGD 200.00 200.00 Select C…" at bounding box center [435, 93] width 870 height 906
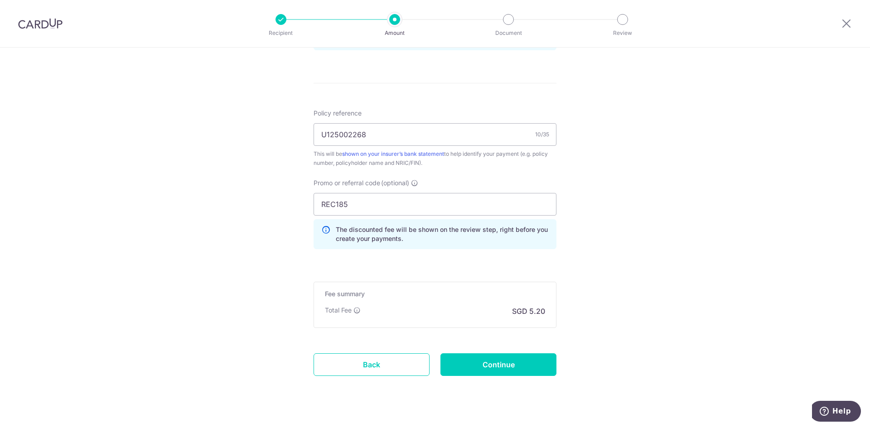
scroll to position [526, 0]
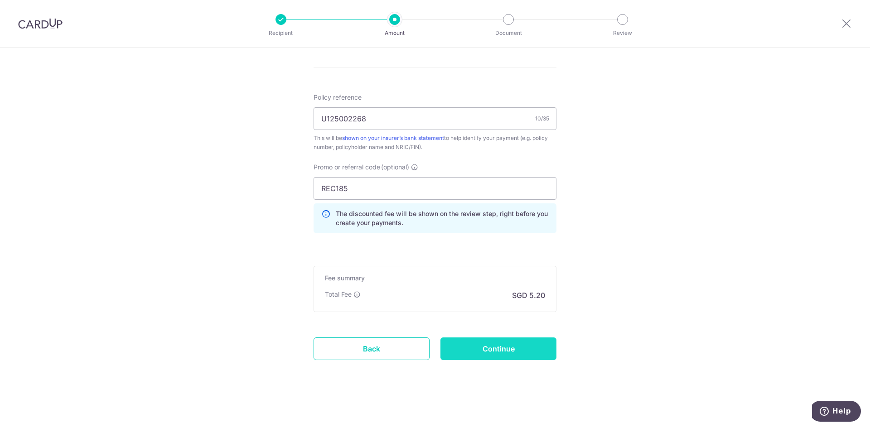
click at [539, 348] on input "Continue" at bounding box center [498, 348] width 116 height 23
type input "Create Schedule"
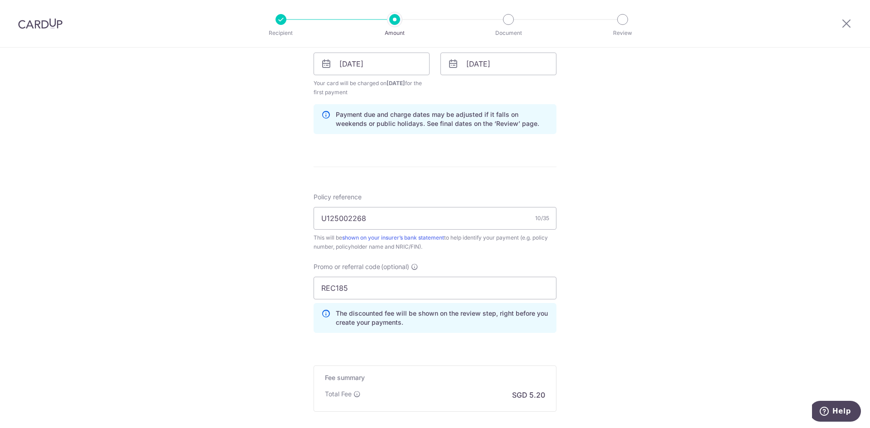
scroll to position [299, 0]
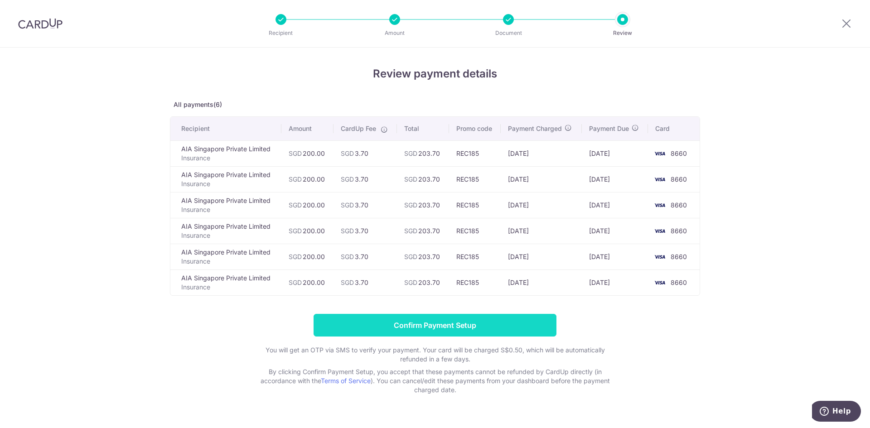
click at [507, 332] on input "Confirm Payment Setup" at bounding box center [434, 325] width 243 height 23
